Goal: Navigation & Orientation: Find specific page/section

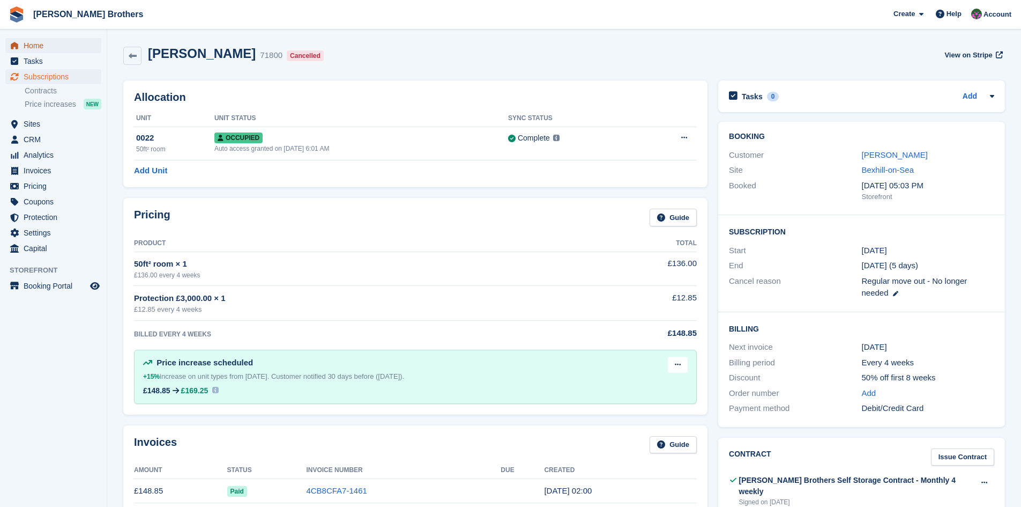
drag, startPoint x: 0, startPoint y: 0, endPoint x: 36, endPoint y: 44, distance: 57.5
click at [36, 44] on span "Home" at bounding box center [56, 45] width 64 height 15
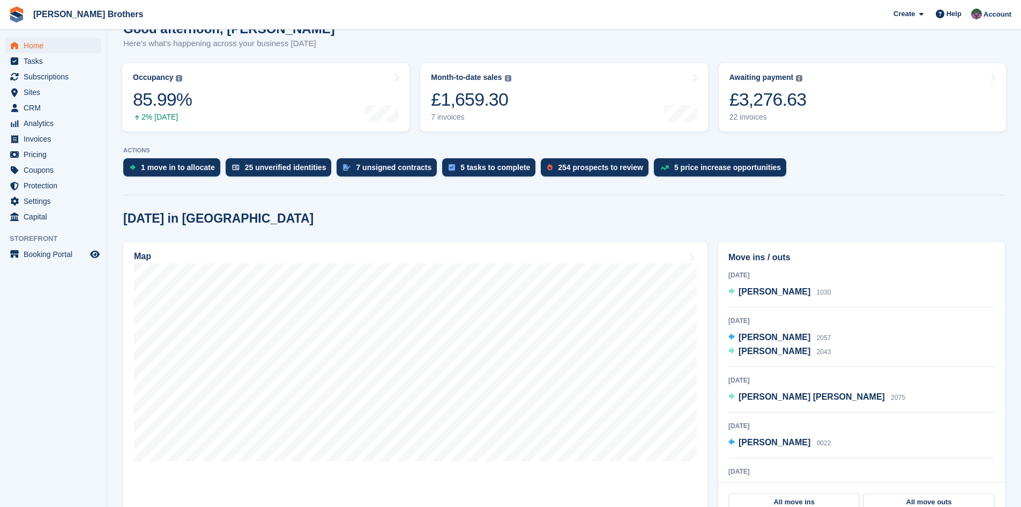
scroll to position [161, 0]
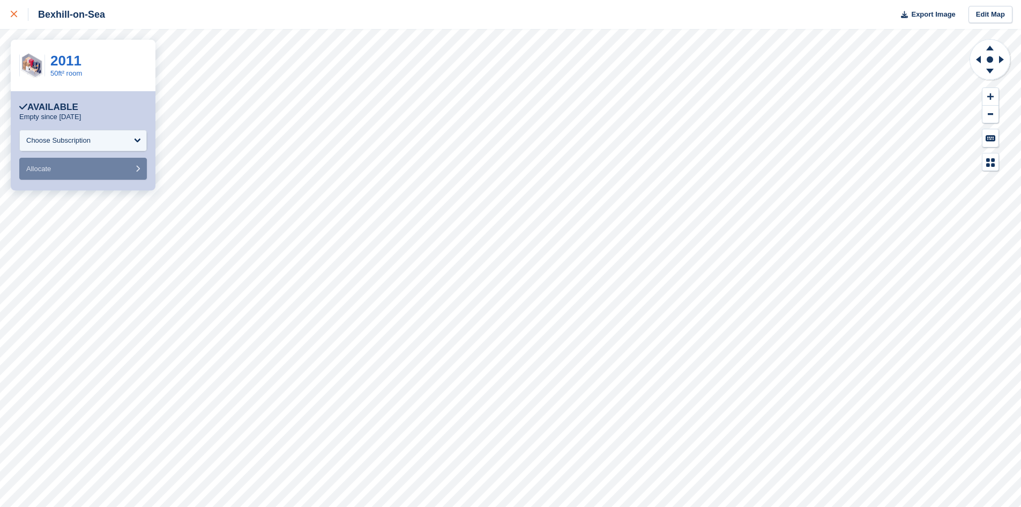
click at [21, 13] on div at bounding box center [20, 14] width 18 height 13
